Goal: Task Accomplishment & Management: Manage account settings

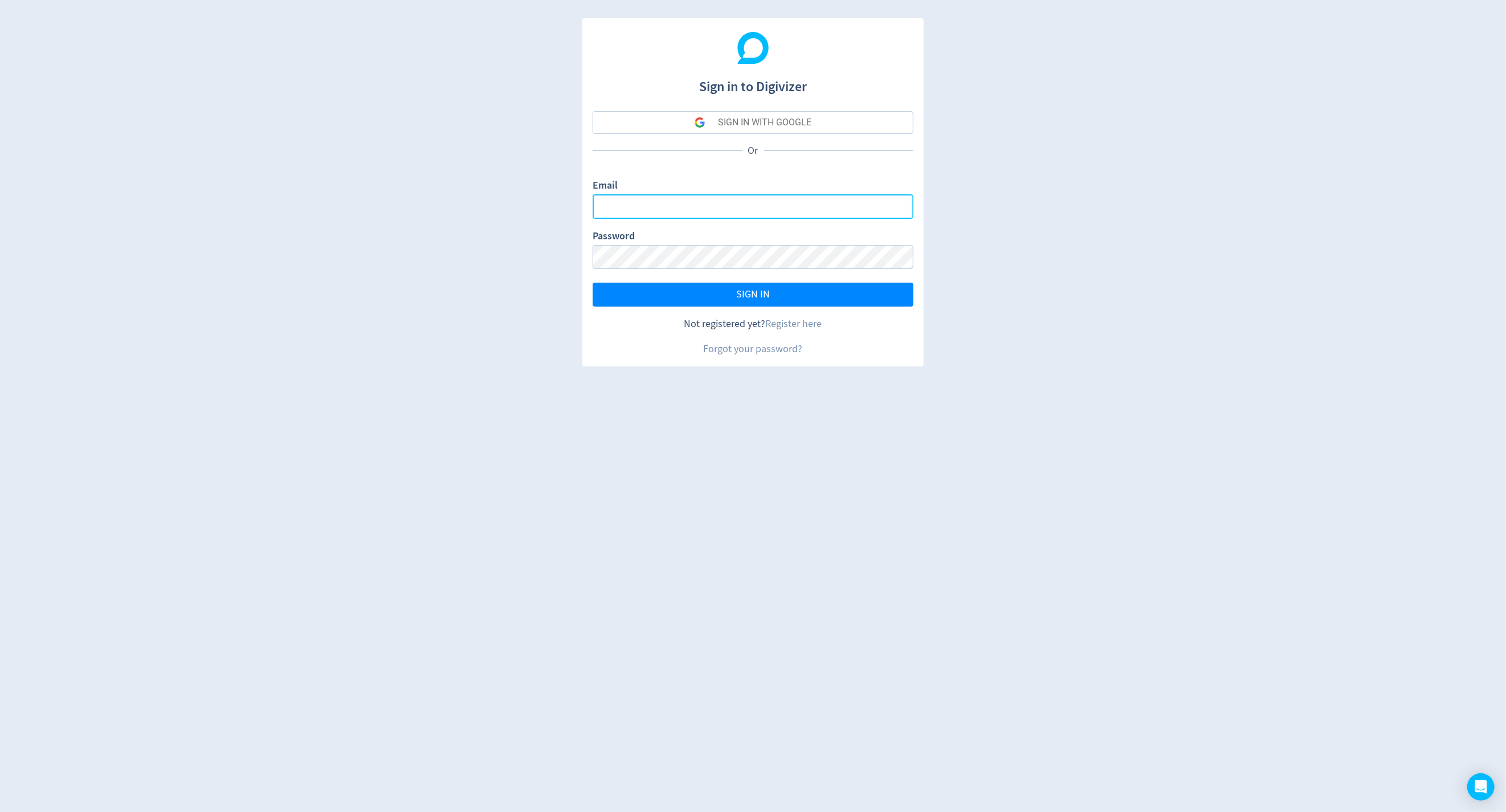
type input "[PERSON_NAME][EMAIL_ADDRESS][DOMAIN_NAME]"
click at [712, 284] on button "SIGN IN" at bounding box center [753, 295] width 321 height 24
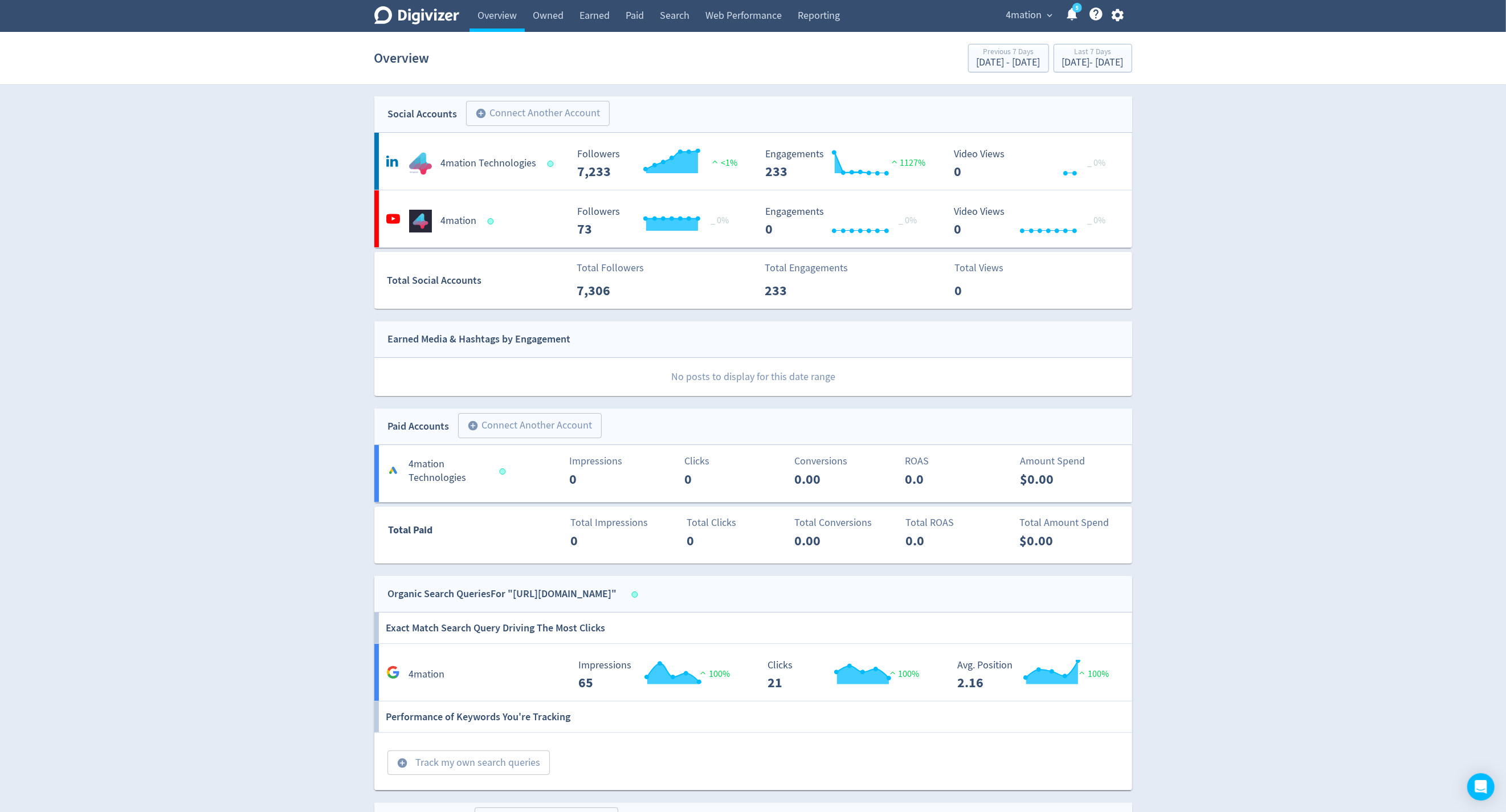
click at [1046, 14] on span "expand_more" at bounding box center [1051, 16] width 10 height 10
click at [1003, 130] on link "Liveware" at bounding box center [1006, 135] width 102 height 31
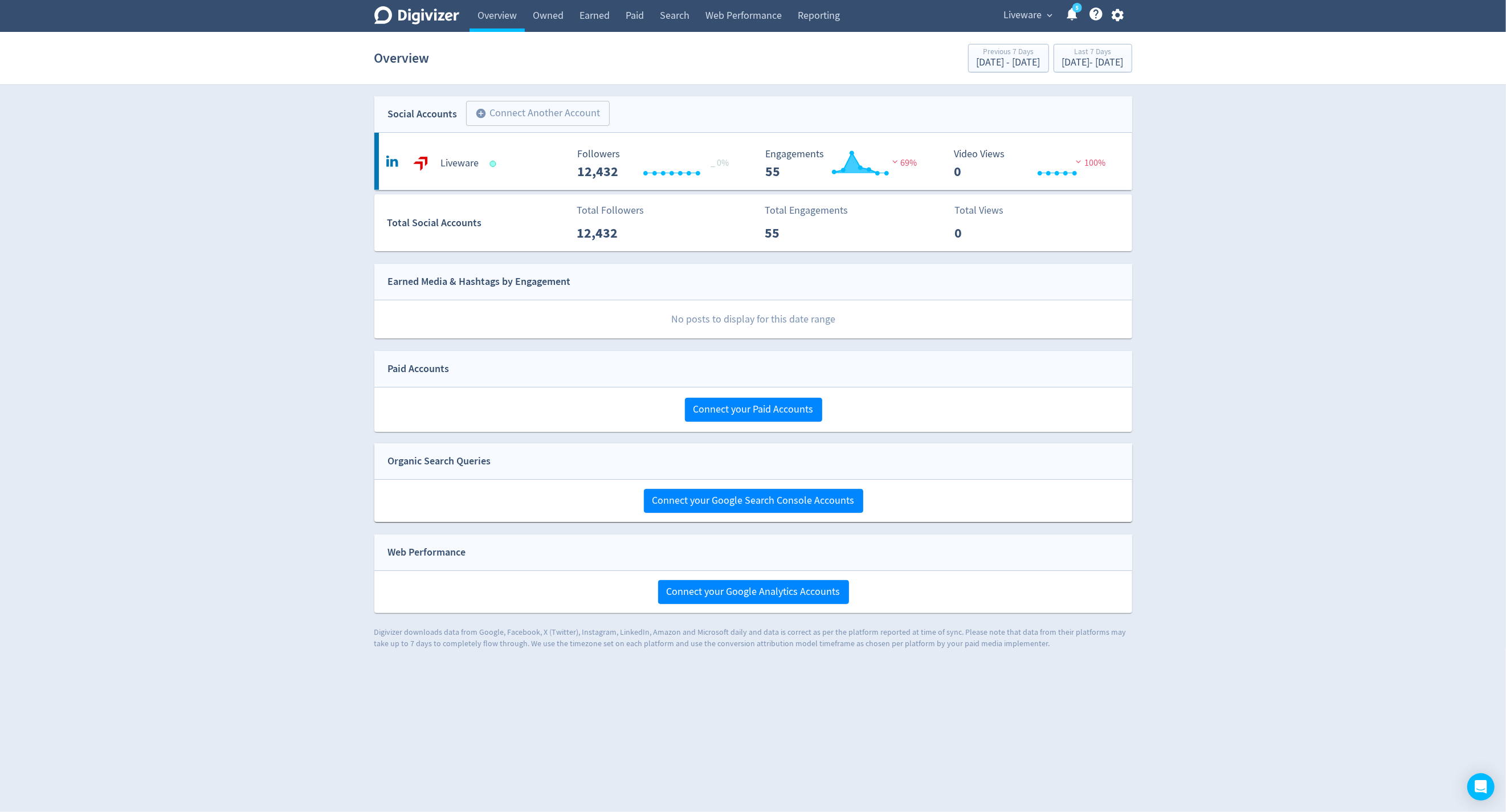
click at [1072, 13] on link "5" at bounding box center [1077, 7] width 10 height 10
click at [1036, 21] on span "Liveware" at bounding box center [1023, 15] width 38 height 19
click at [997, 73] on link "4mation" at bounding box center [1006, 72] width 102 height 31
